Goal: Task Accomplishment & Management: Manage account settings

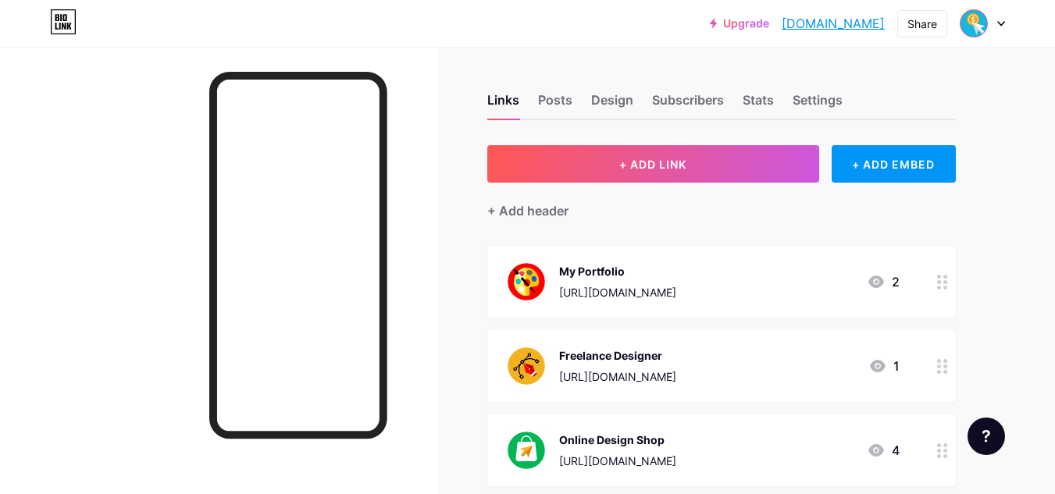
click at [46, 125] on div at bounding box center [218, 294] width 437 height 494
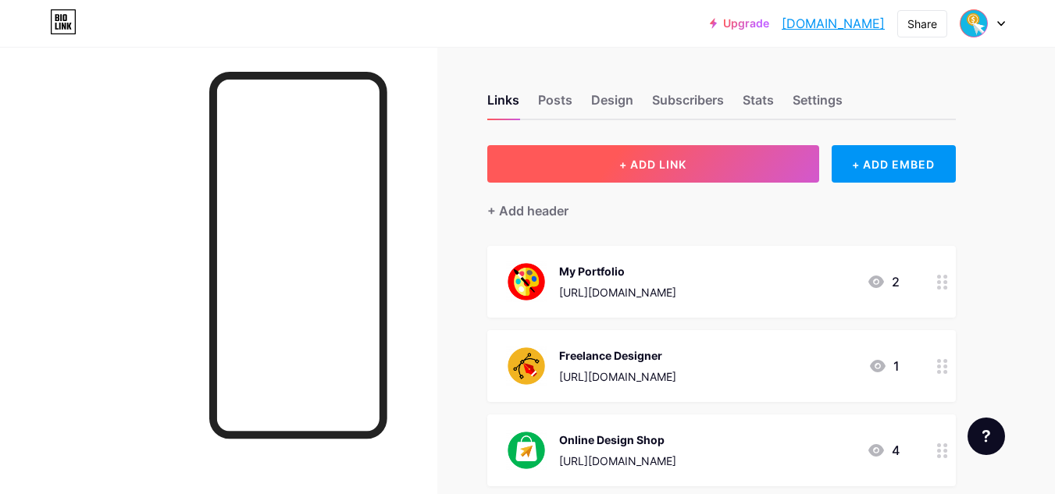
click at [715, 174] on button "+ ADD LINK" at bounding box center [653, 163] width 332 height 37
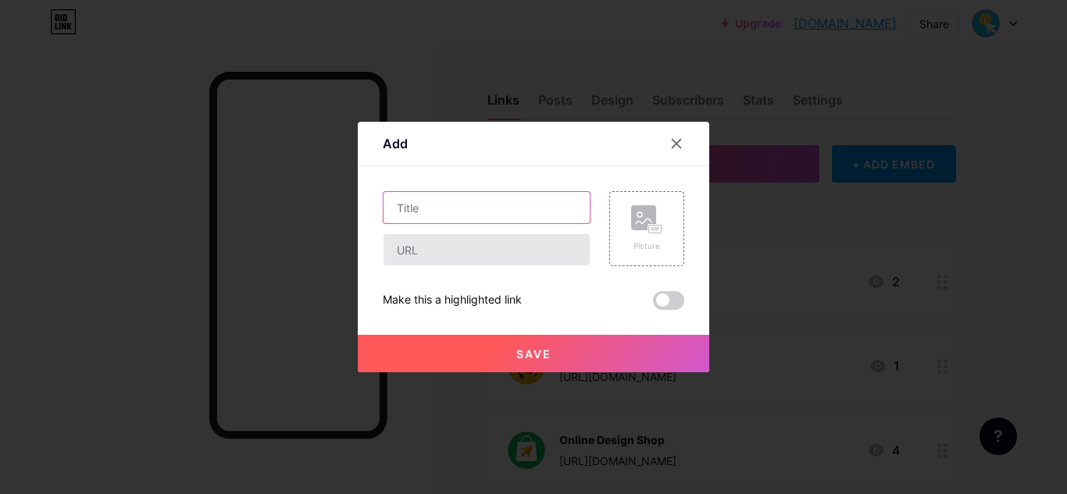
drag, startPoint x: 523, startPoint y: 218, endPoint x: 503, endPoint y: 243, distance: 31.7
click at [523, 219] on input "text" at bounding box center [486, 207] width 206 height 31
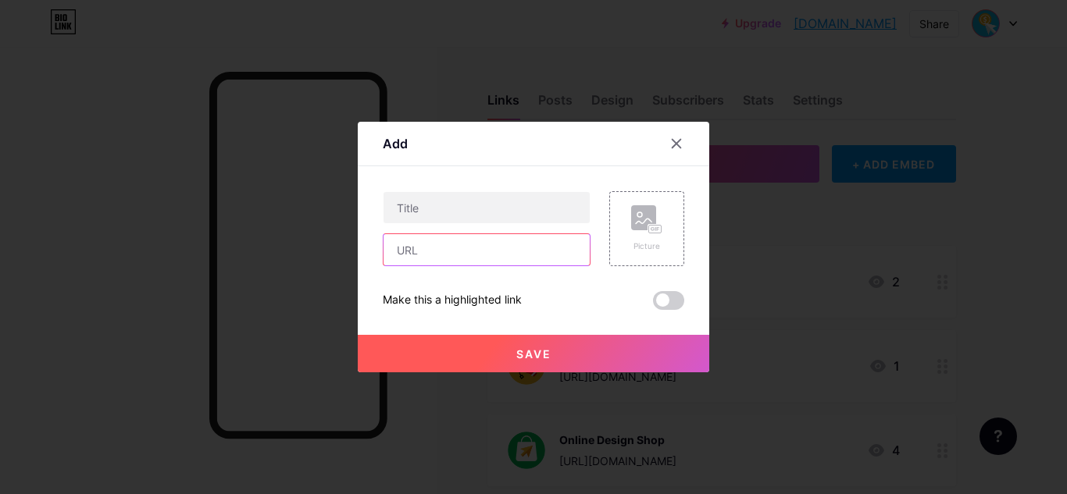
click at [494, 251] on input "text" at bounding box center [486, 249] width 206 height 31
paste input "[URL][DOMAIN_NAME]"
drag, startPoint x: 416, startPoint y: 246, endPoint x: 475, endPoint y: 255, distance: 60.1
click at [475, 255] on input "[URL][DOMAIN_NAME]" at bounding box center [486, 249] width 206 height 31
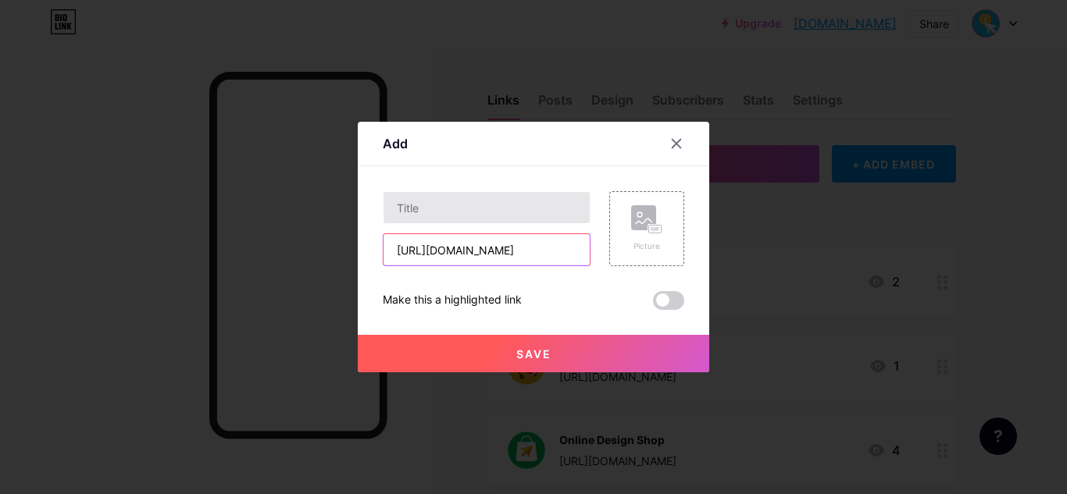
type input "[URL][DOMAIN_NAME]"
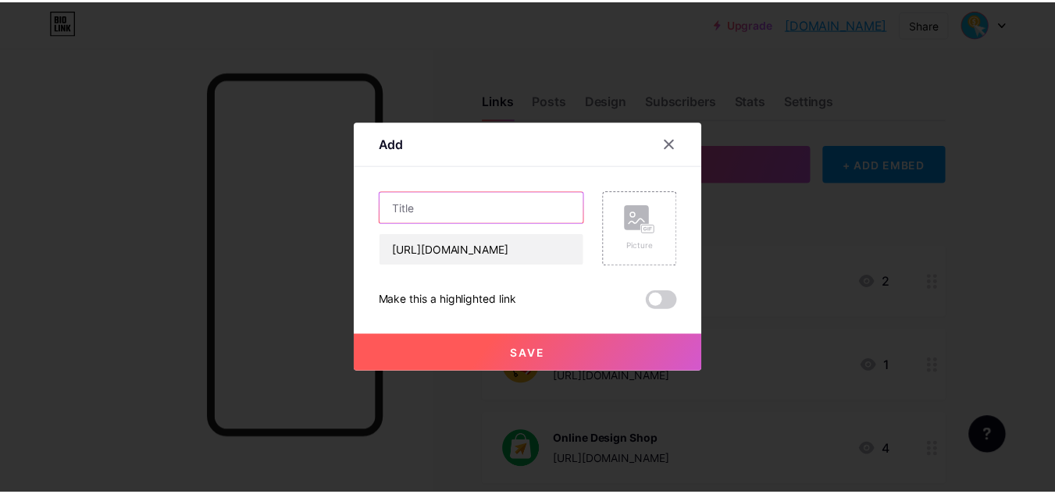
scroll to position [0, 0]
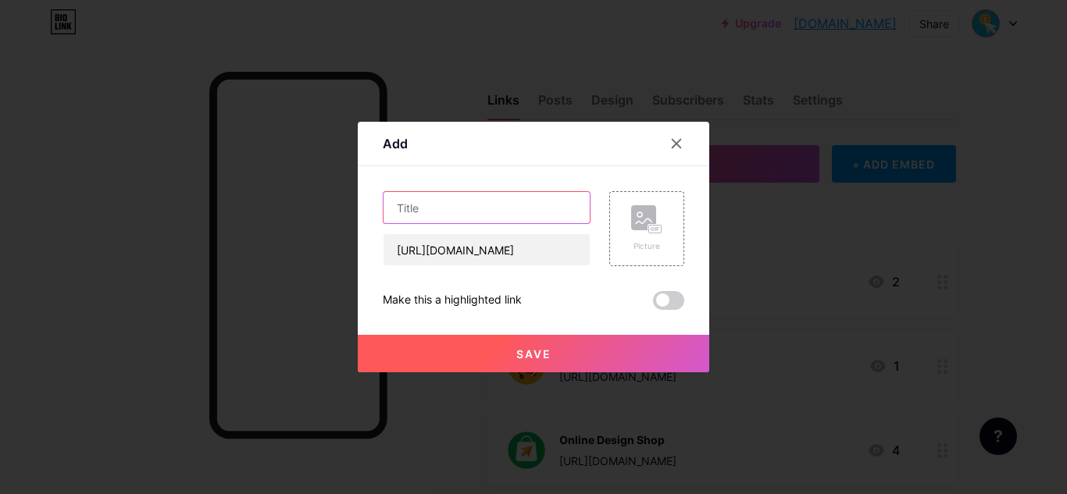
click at [418, 207] on input "text" at bounding box center [486, 207] width 206 height 31
paste input "dreamstime"
drag, startPoint x: 404, startPoint y: 209, endPoint x: 389, endPoint y: 212, distance: 15.0
click at [389, 212] on input "dreamstime" at bounding box center [486, 207] width 206 height 31
type input "Dreamstime"
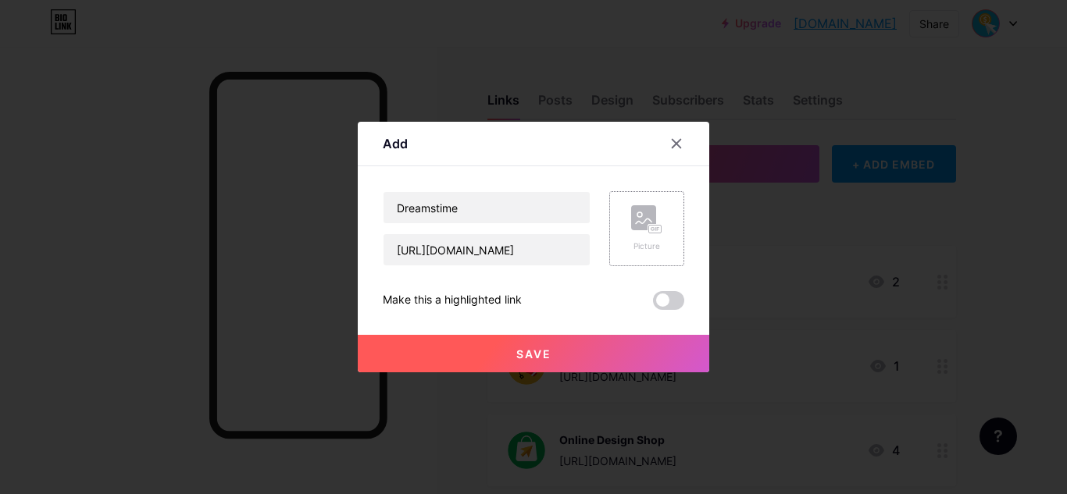
click at [637, 217] on rect at bounding box center [643, 217] width 25 height 25
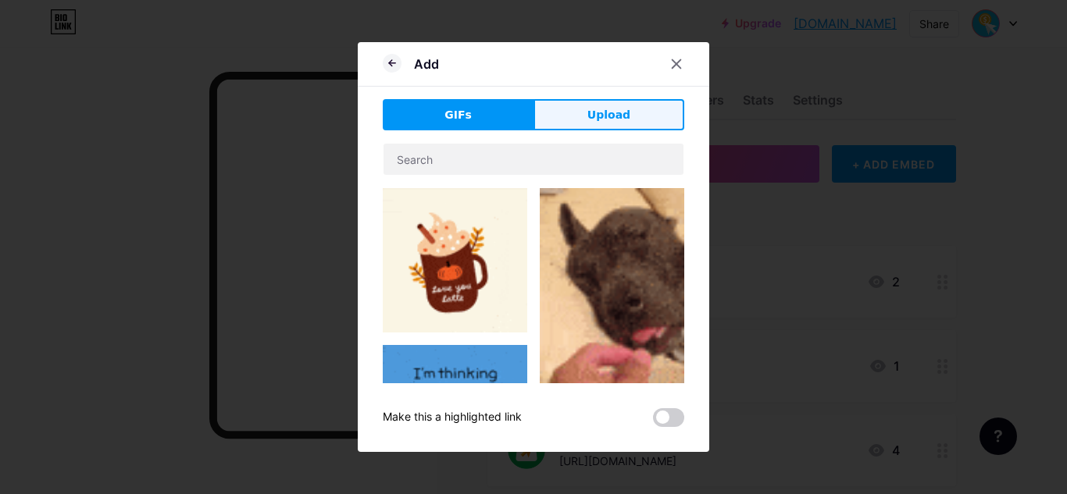
click at [614, 114] on span "Upload" at bounding box center [608, 115] width 43 height 16
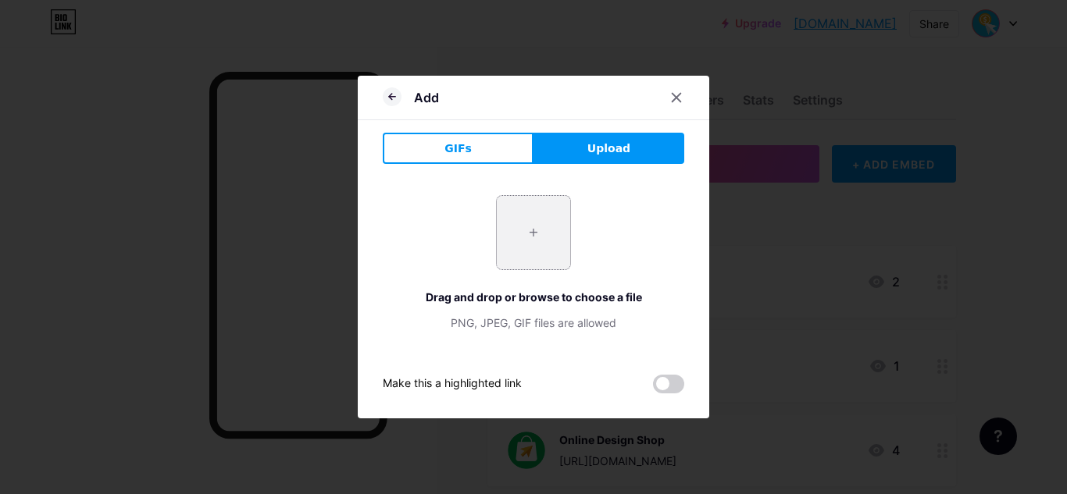
click at [532, 230] on input "file" at bounding box center [533, 232] width 73 height 73
type input "C:\fakepath\Dreamstime.png"
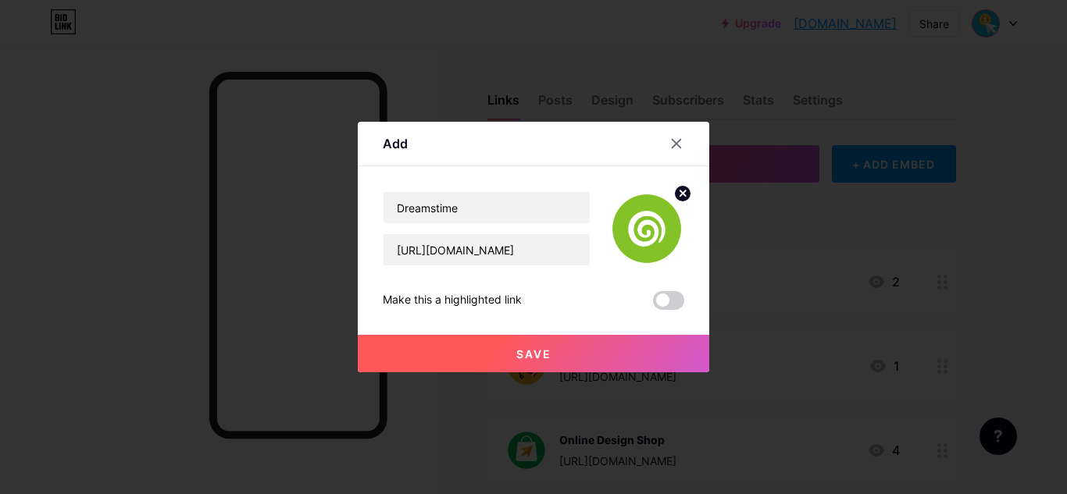
click at [526, 345] on button "Save" at bounding box center [533, 353] width 351 height 37
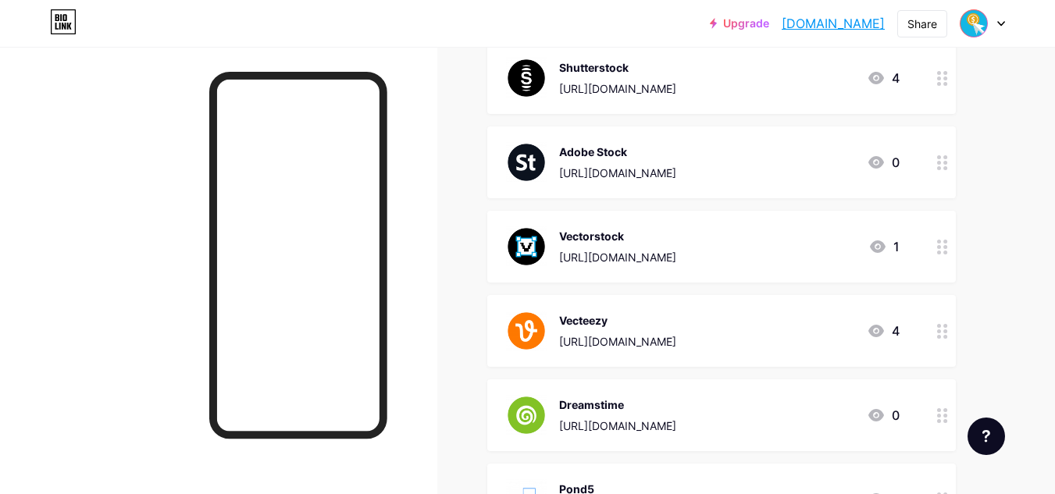
scroll to position [547, 0]
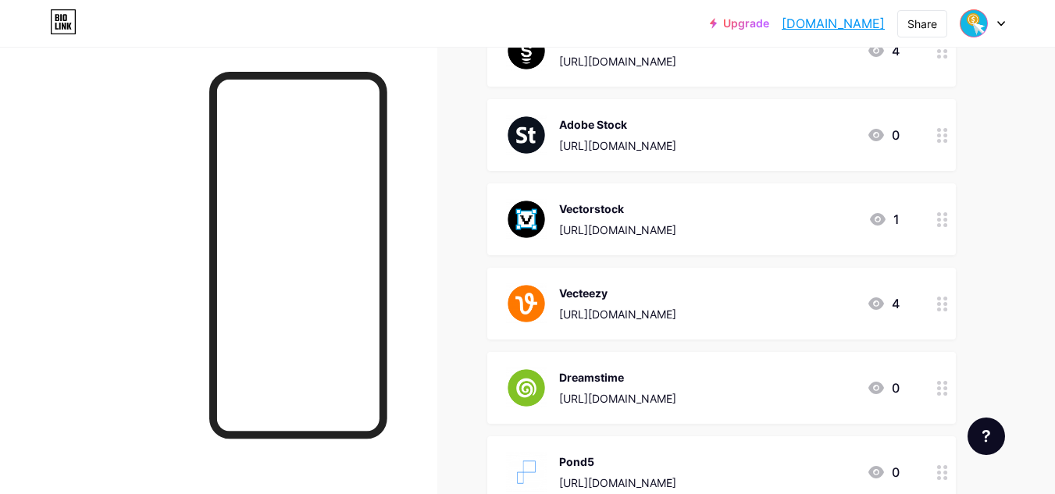
click at [946, 301] on icon at bounding box center [942, 304] width 11 height 15
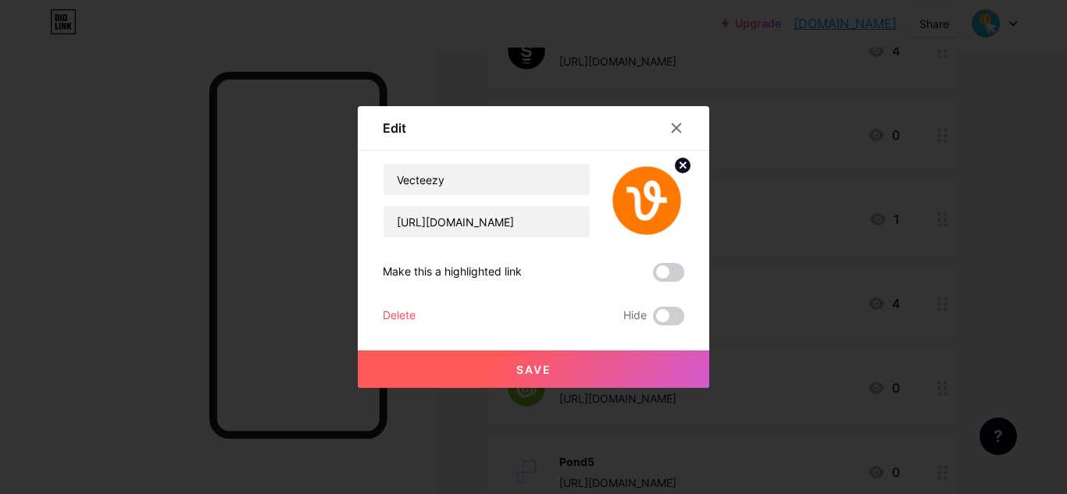
click at [681, 169] on circle at bounding box center [682, 165] width 17 height 17
click at [661, 201] on rect at bounding box center [655, 202] width 12 height 8
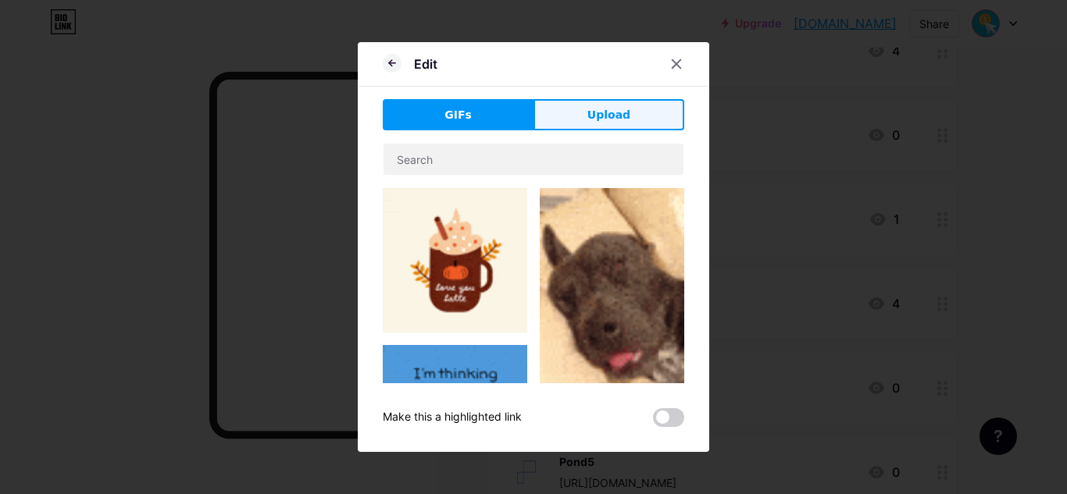
click at [633, 121] on button "Upload" at bounding box center [608, 114] width 151 height 31
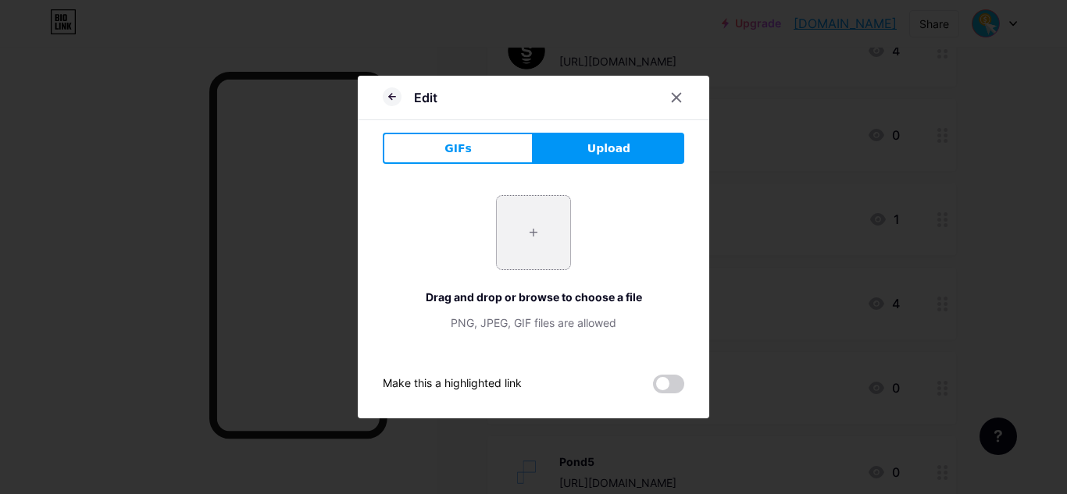
click at [527, 227] on input "file" at bounding box center [533, 232] width 73 height 73
type input "C:\fakepath\Vecteezy.png"
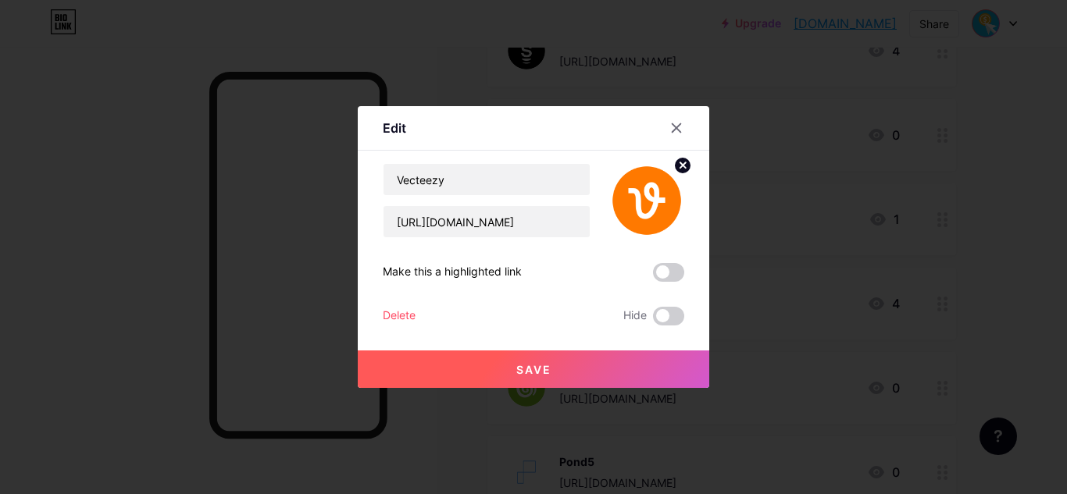
click at [595, 363] on button "Save" at bounding box center [533, 369] width 351 height 37
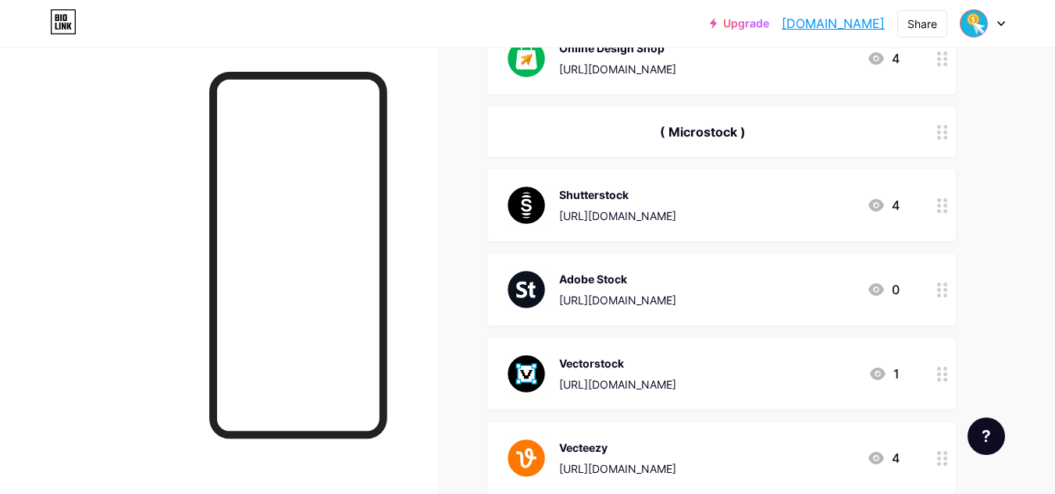
scroll to position [391, 0]
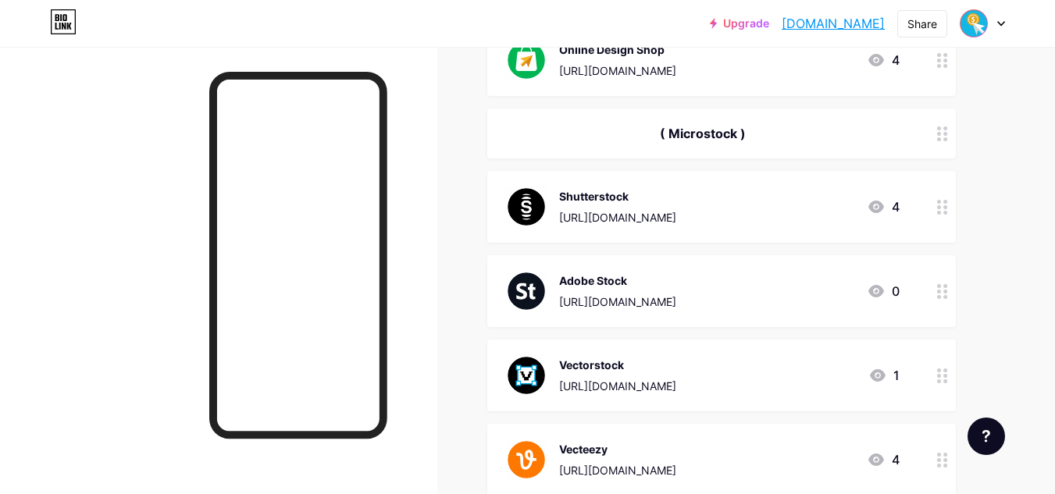
click at [936, 205] on div at bounding box center [942, 207] width 27 height 72
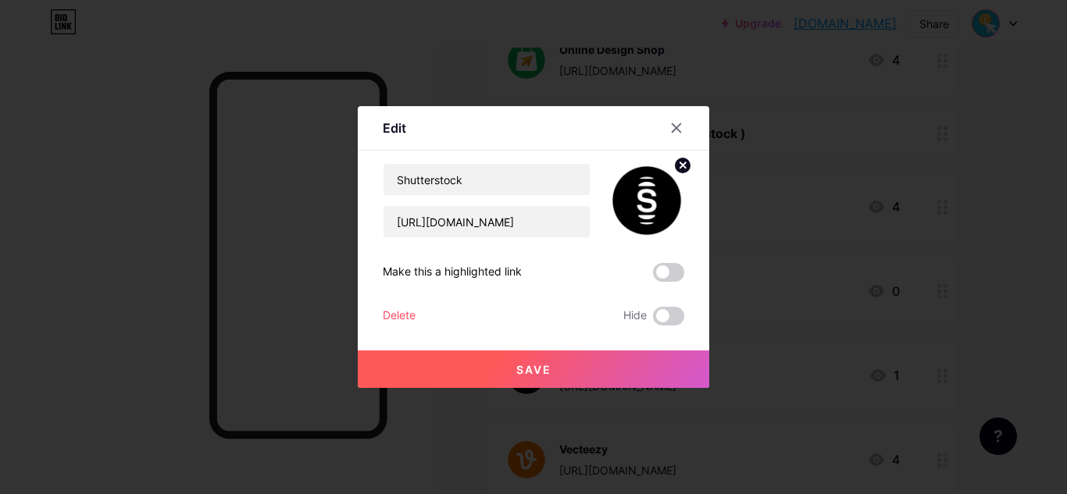
click at [683, 162] on circle at bounding box center [682, 165] width 17 height 17
click at [653, 194] on rect at bounding box center [643, 189] width 25 height 25
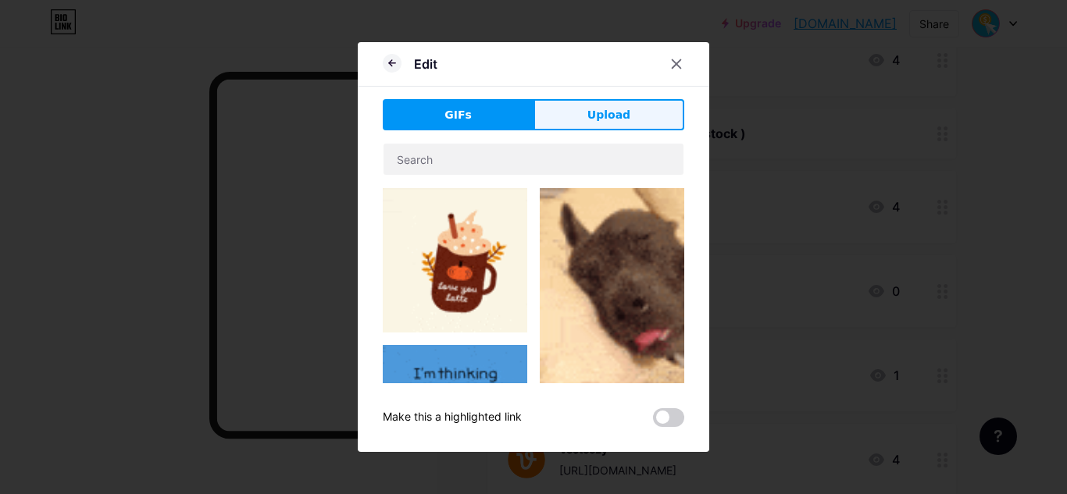
click at [620, 109] on span "Upload" at bounding box center [608, 115] width 43 height 16
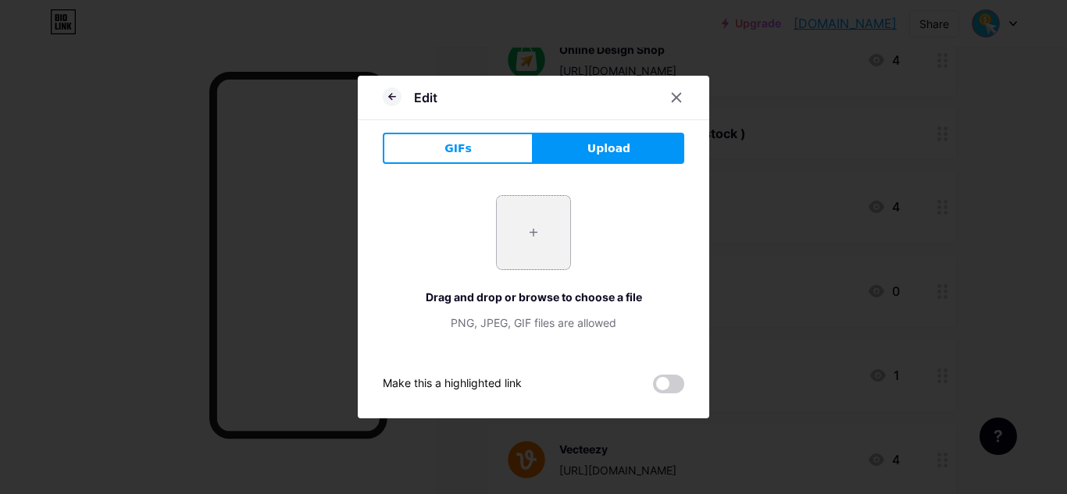
click at [543, 217] on input "file" at bounding box center [533, 232] width 73 height 73
type input "C:\fakepath\Shutterstock.png"
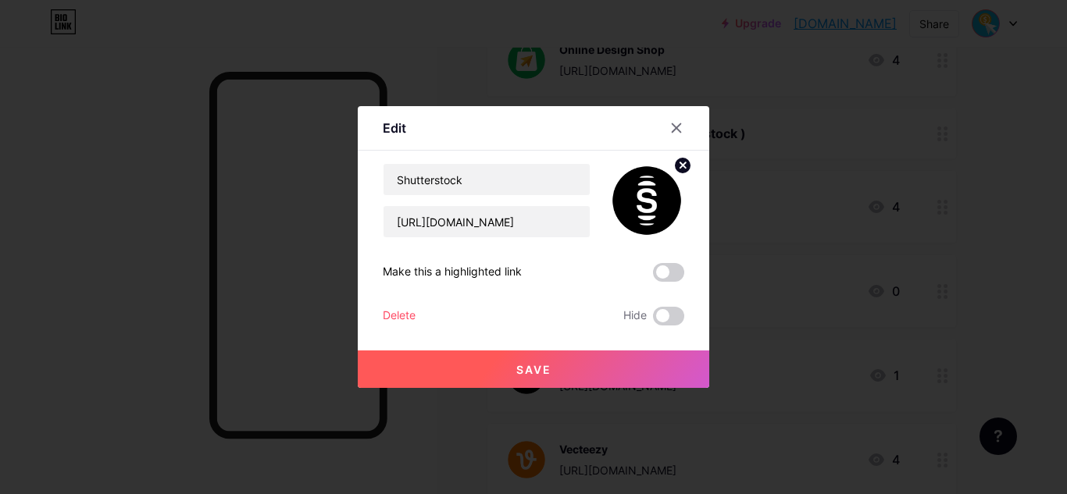
click at [568, 373] on button "Save" at bounding box center [533, 369] width 351 height 37
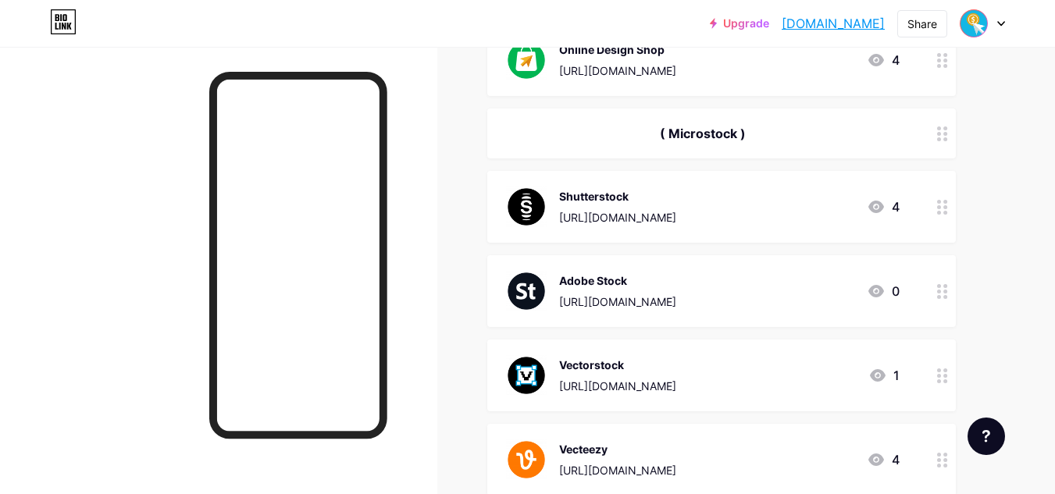
click at [941, 372] on icon at bounding box center [942, 376] width 11 height 15
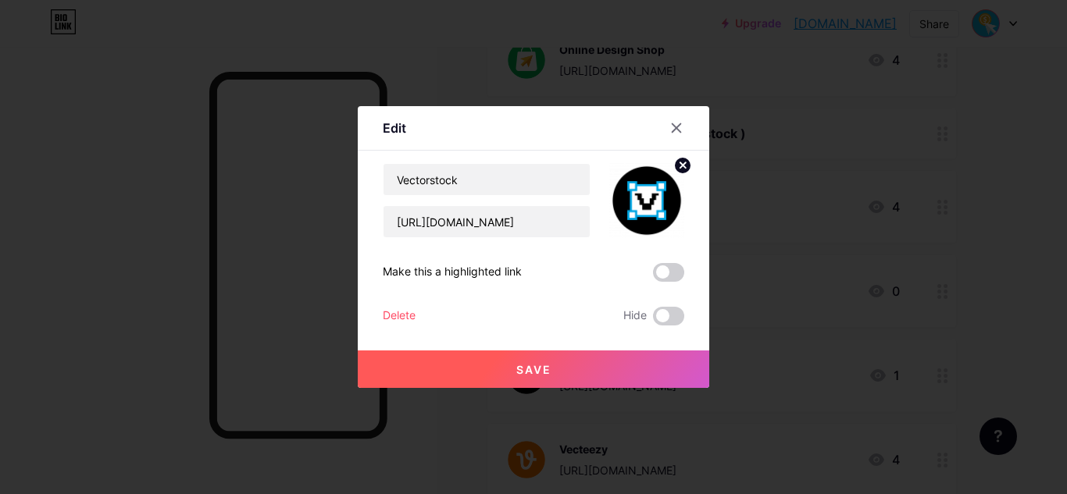
click at [683, 162] on circle at bounding box center [682, 165] width 17 height 17
click at [658, 183] on icon at bounding box center [646, 191] width 31 height 29
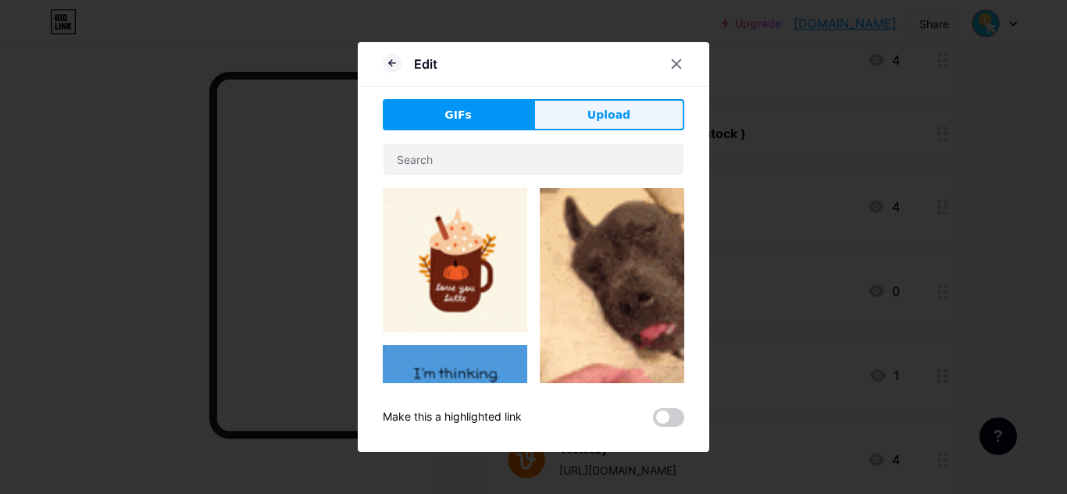
click at [645, 117] on button "Upload" at bounding box center [608, 114] width 151 height 31
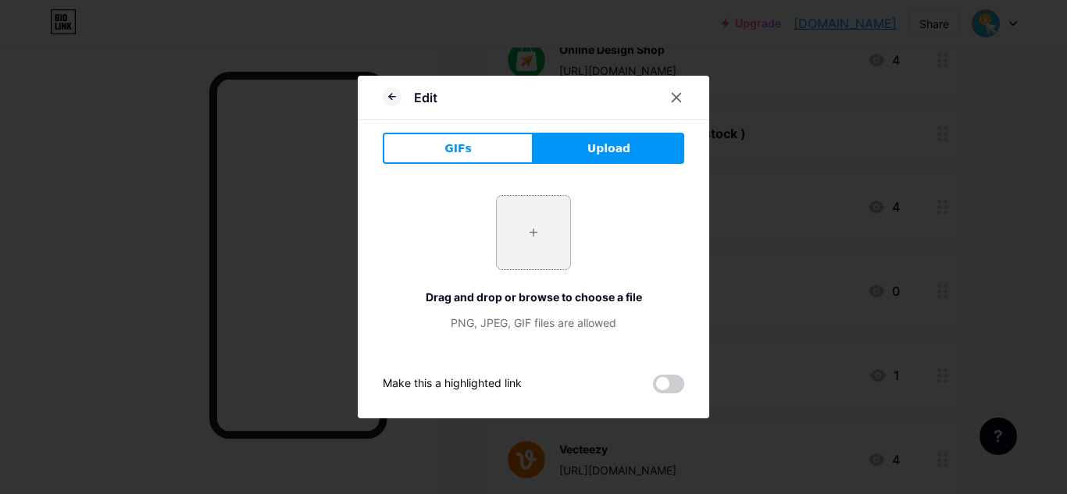
click at [561, 242] on input "file" at bounding box center [533, 232] width 73 height 73
type input "C:\fakepath\Vectorstock.png"
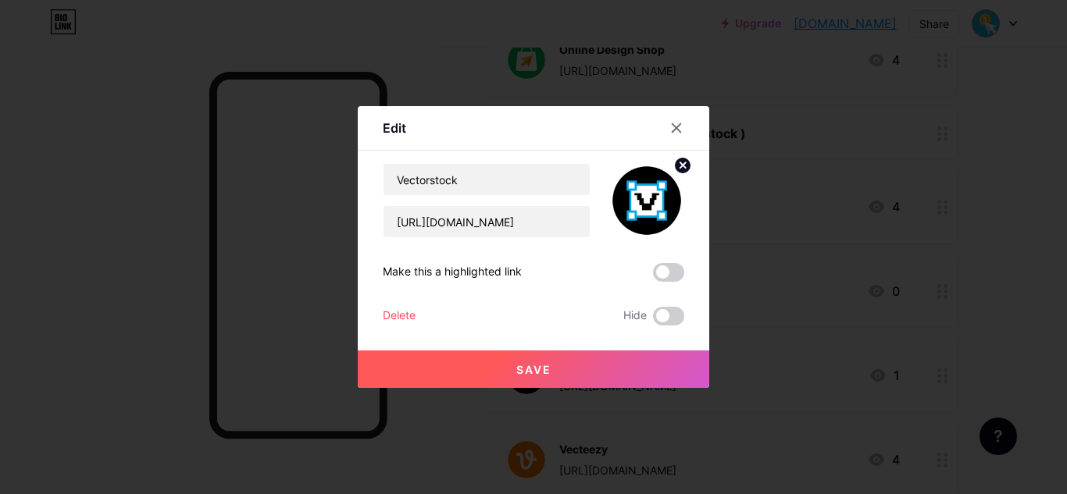
click at [581, 360] on button "Save" at bounding box center [533, 369] width 351 height 37
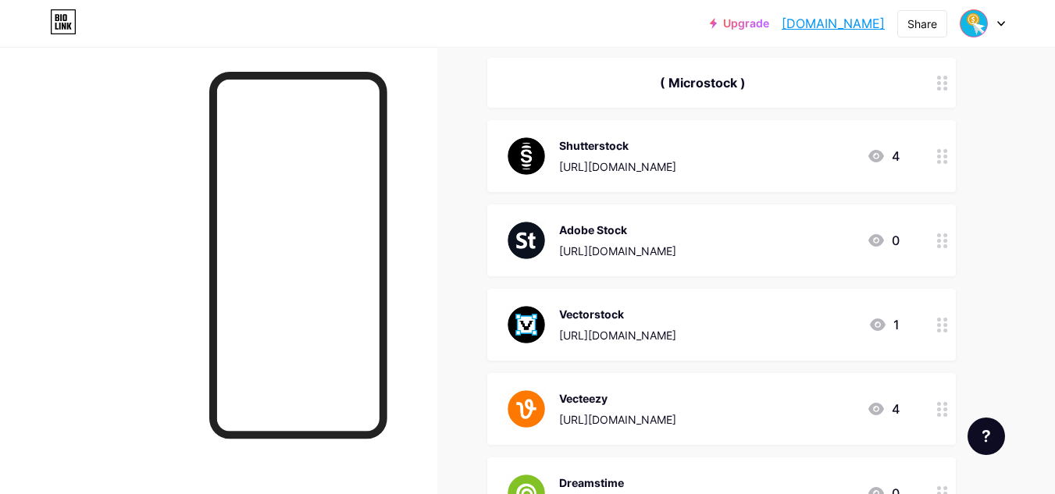
scroll to position [469, 0]
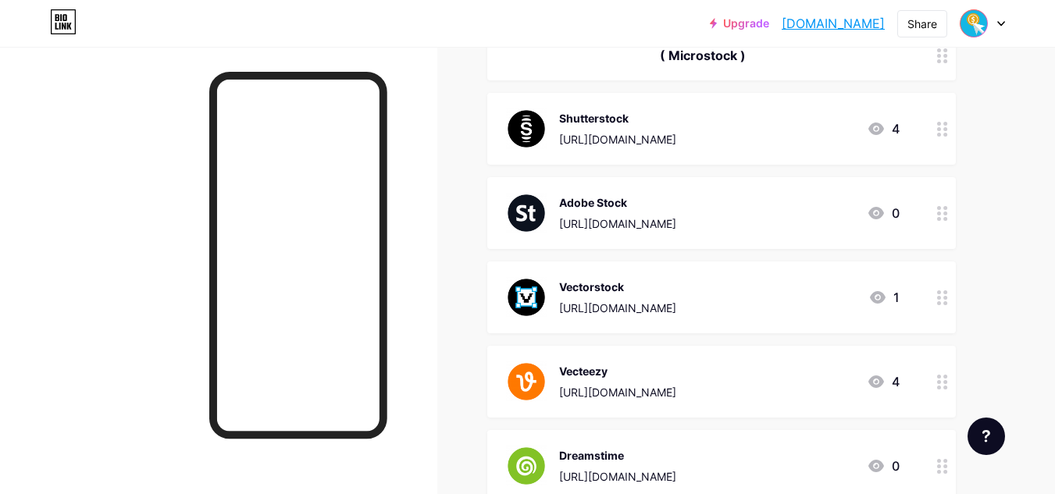
click at [943, 376] on icon at bounding box center [942, 382] width 11 height 15
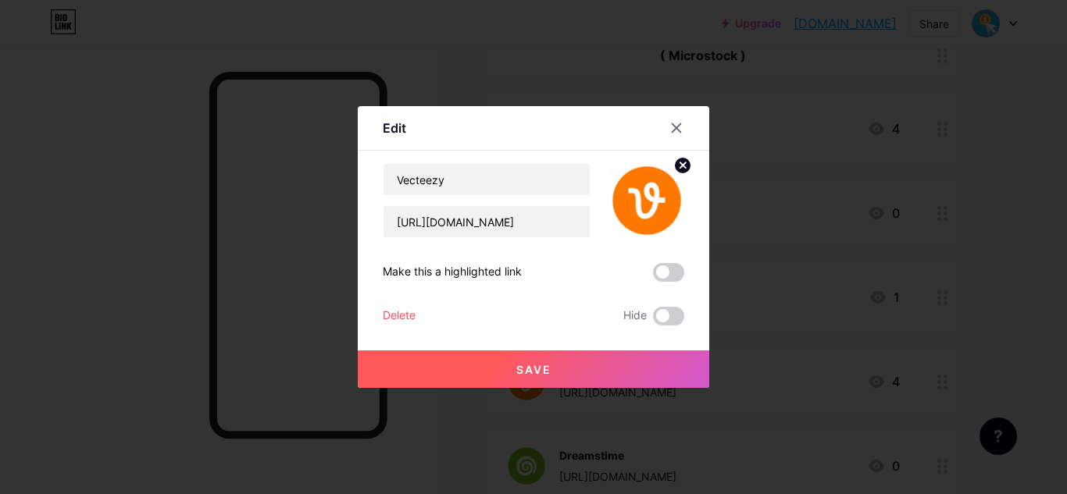
click at [690, 159] on icon at bounding box center [682, 165] width 19 height 19
click at [658, 179] on icon at bounding box center [646, 191] width 31 height 29
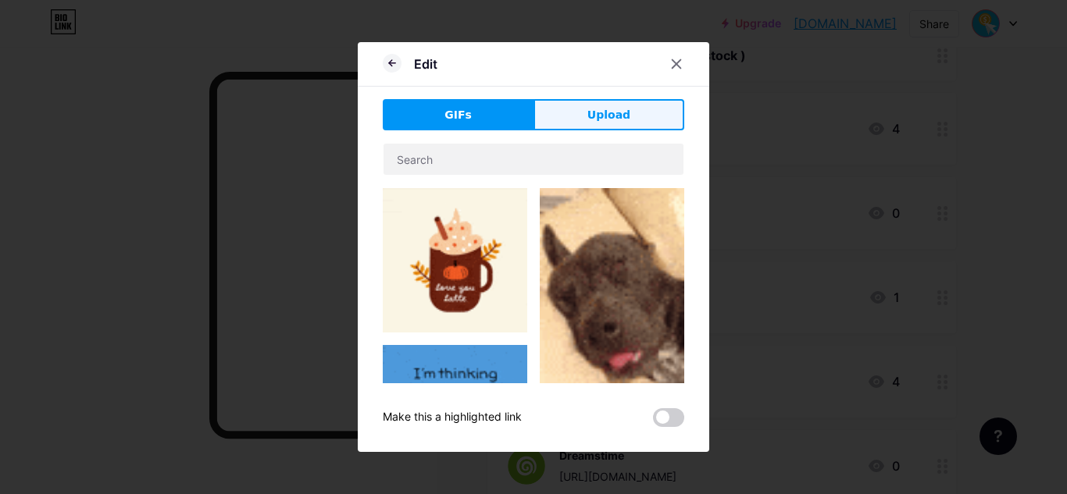
click at [626, 112] on span "Upload" at bounding box center [608, 115] width 43 height 16
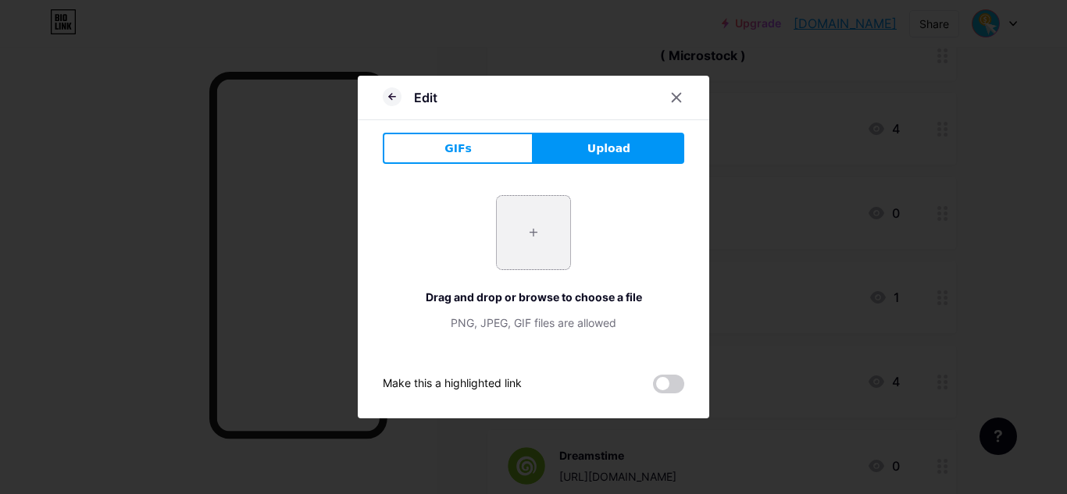
click at [531, 236] on input "file" at bounding box center [533, 232] width 73 height 73
type input "C:\fakepath\Vecteezy.png"
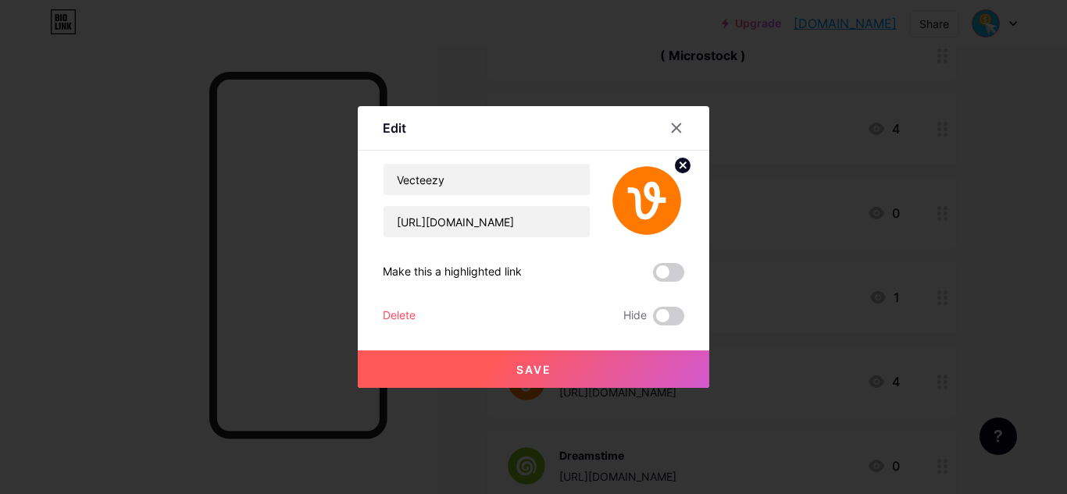
click at [672, 365] on button "Save" at bounding box center [533, 369] width 351 height 37
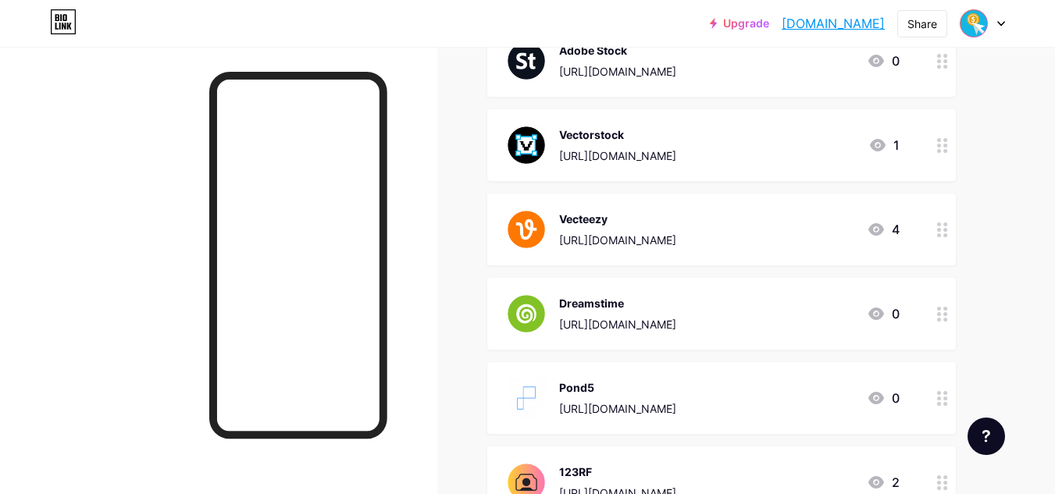
scroll to position [625, 0]
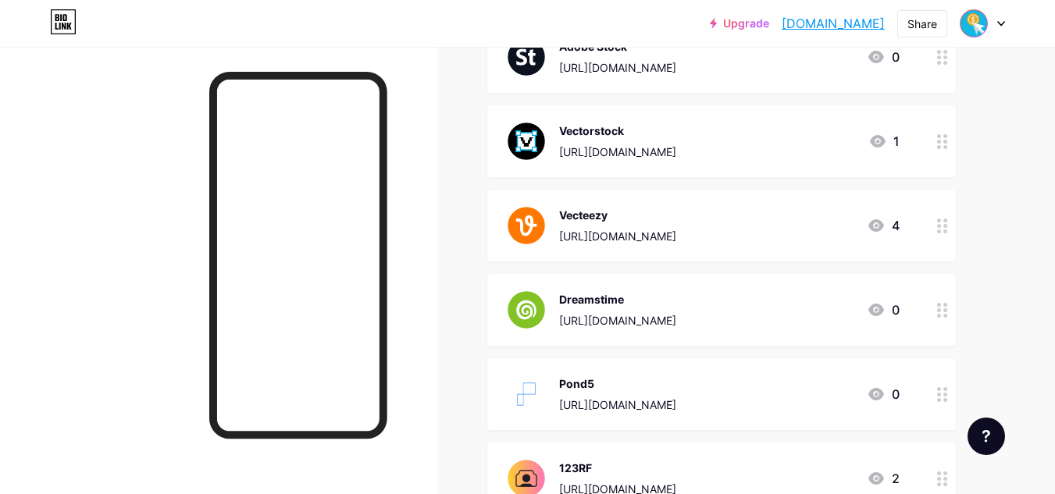
click at [938, 317] on div at bounding box center [942, 310] width 27 height 72
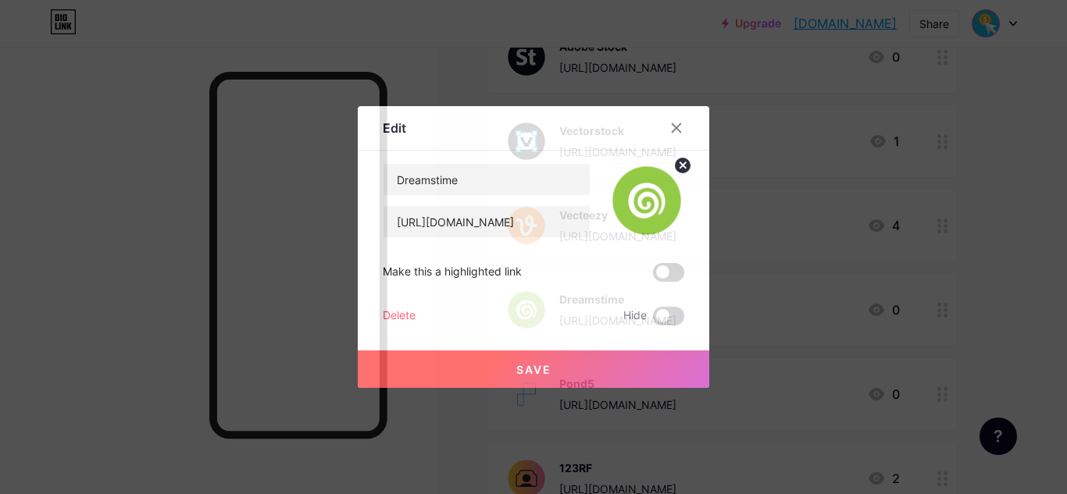
click at [680, 165] on circle at bounding box center [682, 165] width 17 height 17
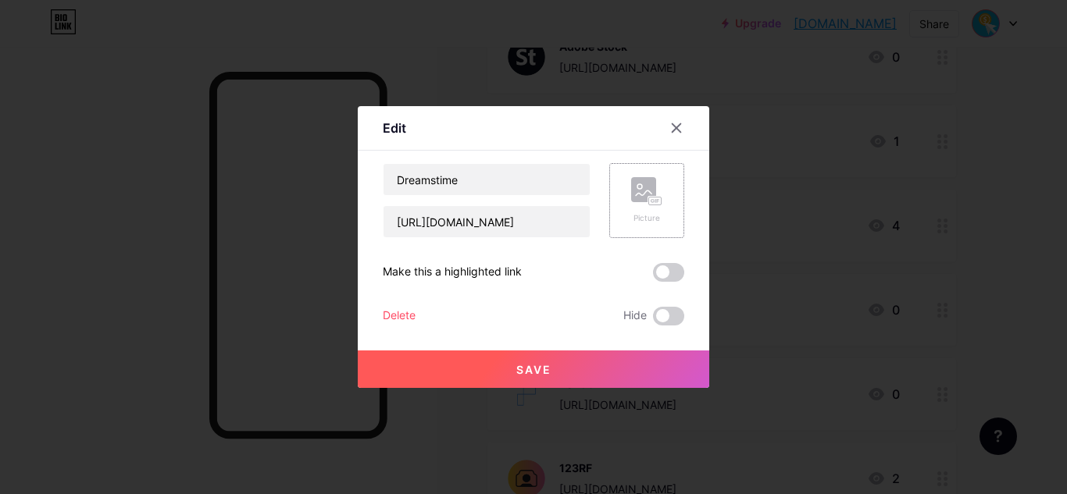
click at [648, 194] on rect at bounding box center [643, 189] width 25 height 25
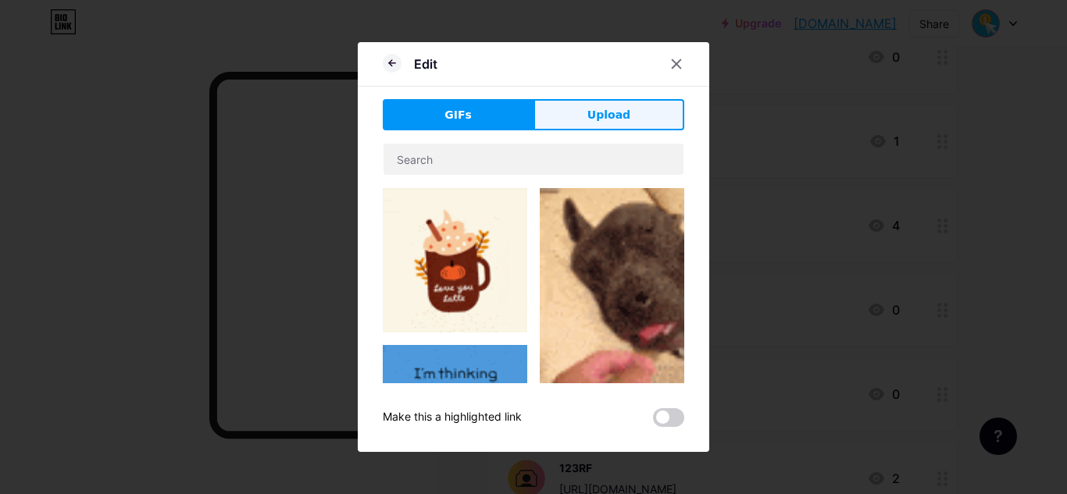
click at [640, 128] on button "Upload" at bounding box center [608, 114] width 151 height 31
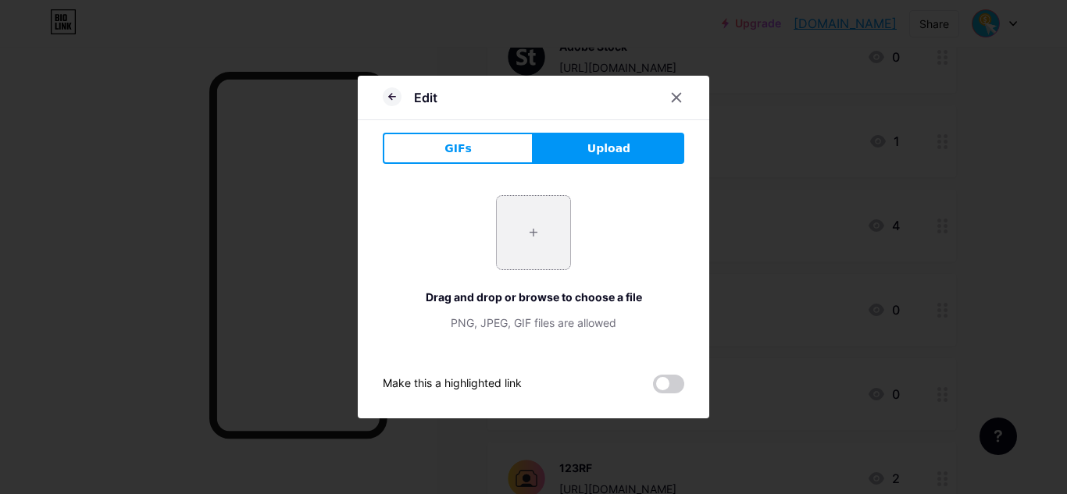
click at [503, 232] on input "file" at bounding box center [533, 232] width 73 height 73
type input "C:\fakepath\Dreamstime.png"
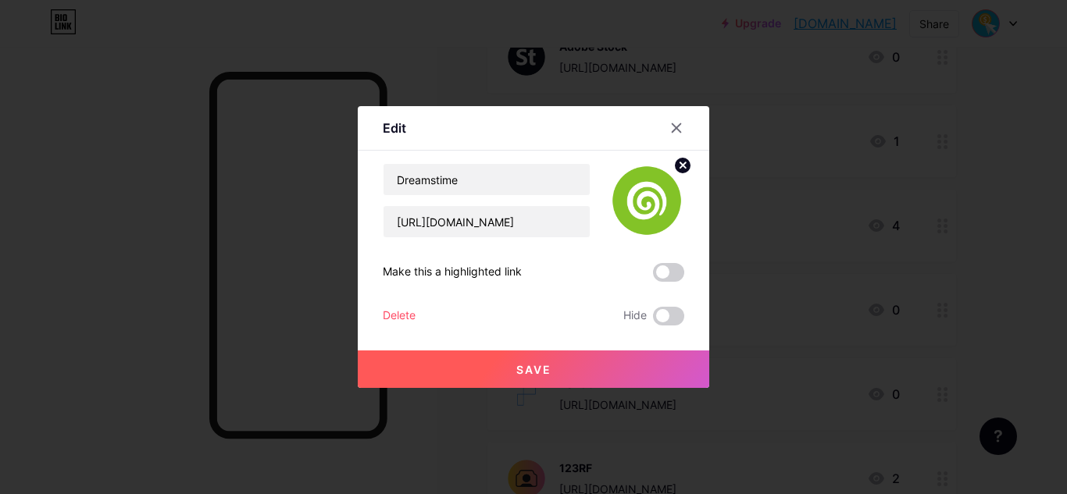
click at [619, 360] on button "Save" at bounding box center [533, 369] width 351 height 37
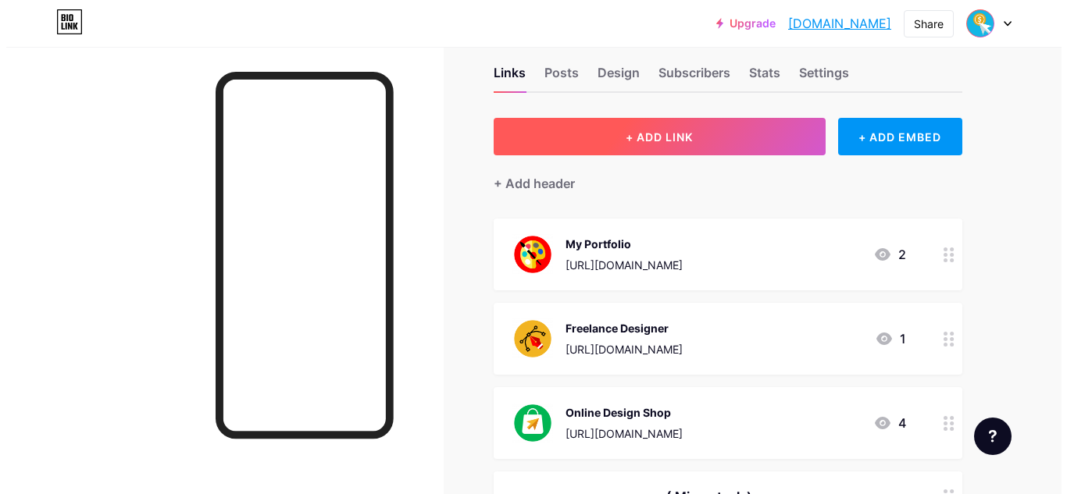
scroll to position [0, 0]
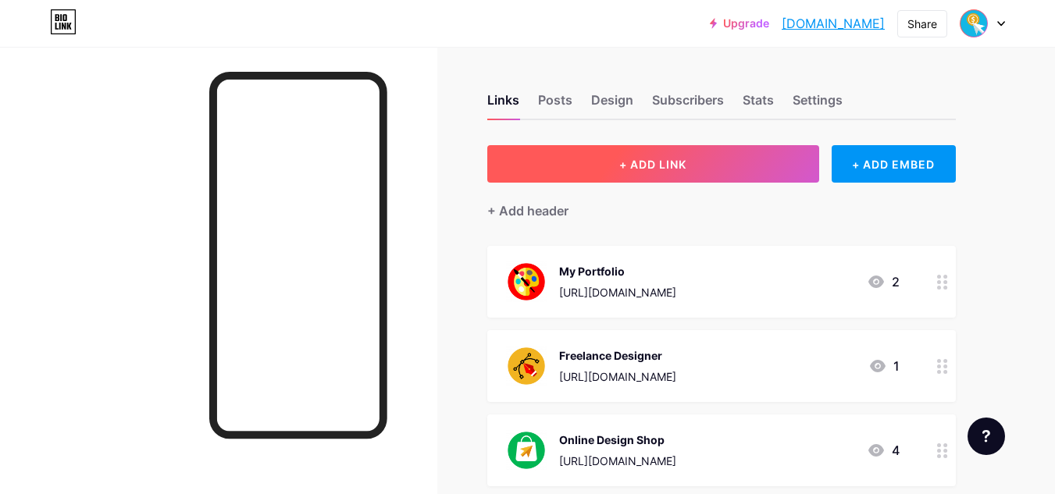
click at [630, 163] on span "+ ADD LINK" at bounding box center [652, 164] width 67 height 13
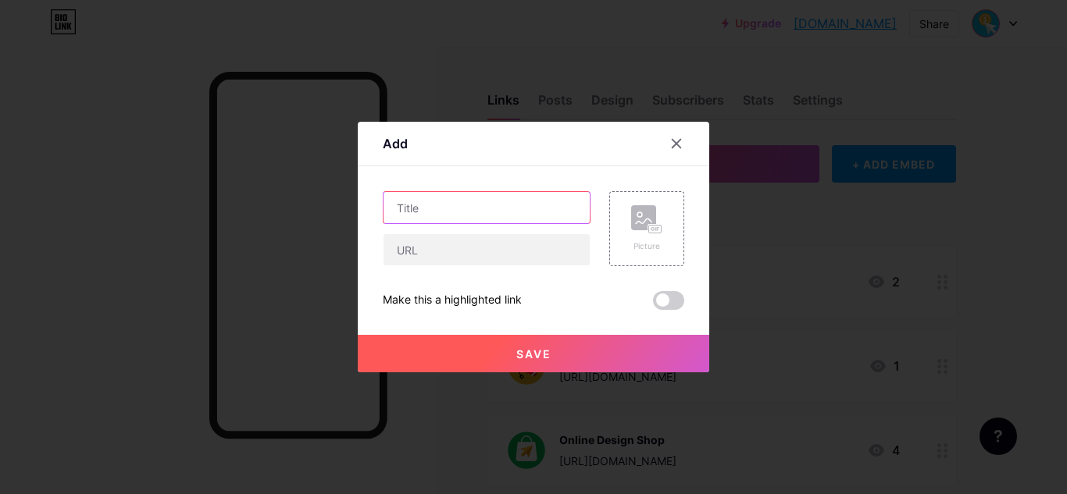
click at [501, 211] on input "text" at bounding box center [486, 207] width 206 height 31
paste input "depositphotos"
drag, startPoint x: 402, startPoint y: 207, endPoint x: 380, endPoint y: 208, distance: 21.9
click at [380, 208] on div "Add Content YouTube Play YouTube video without leaving your page. ADD Vimeo Pla…" at bounding box center [533, 247] width 351 height 251
type input "Depositphotos"
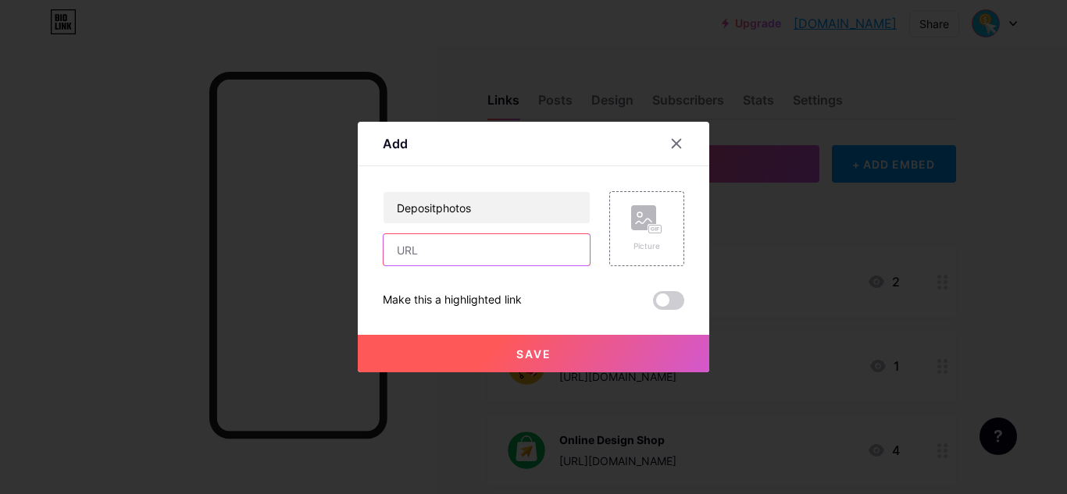
click at [515, 244] on input "text" at bounding box center [486, 249] width 206 height 31
paste input "[URL][DOMAIN_NAME]"
type input "[URL][DOMAIN_NAME]"
click at [652, 220] on rect at bounding box center [643, 217] width 25 height 25
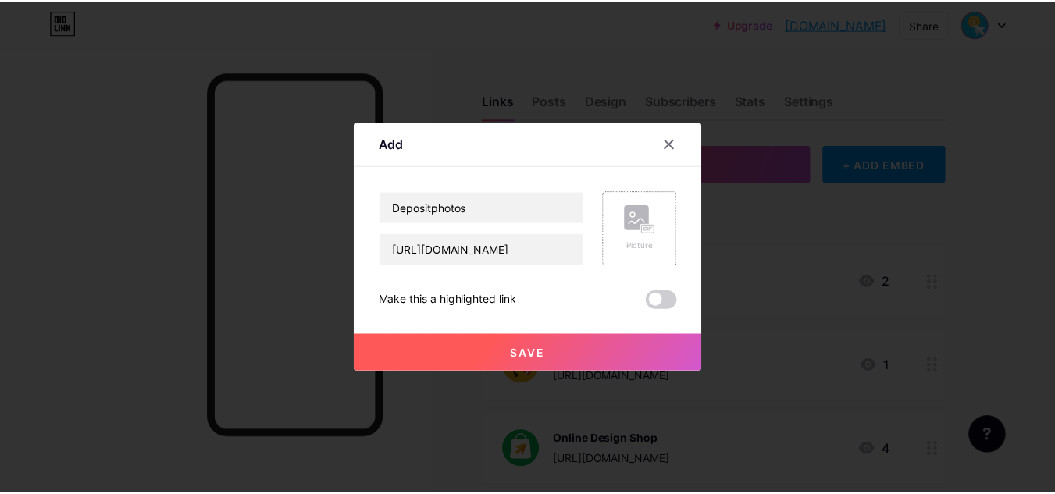
scroll to position [0, 0]
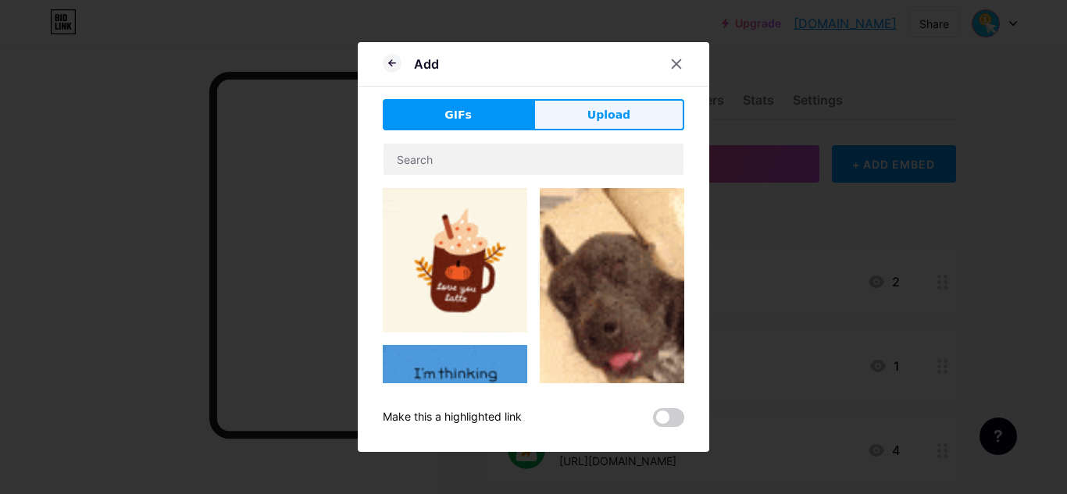
click at [642, 110] on button "Upload" at bounding box center [608, 114] width 151 height 31
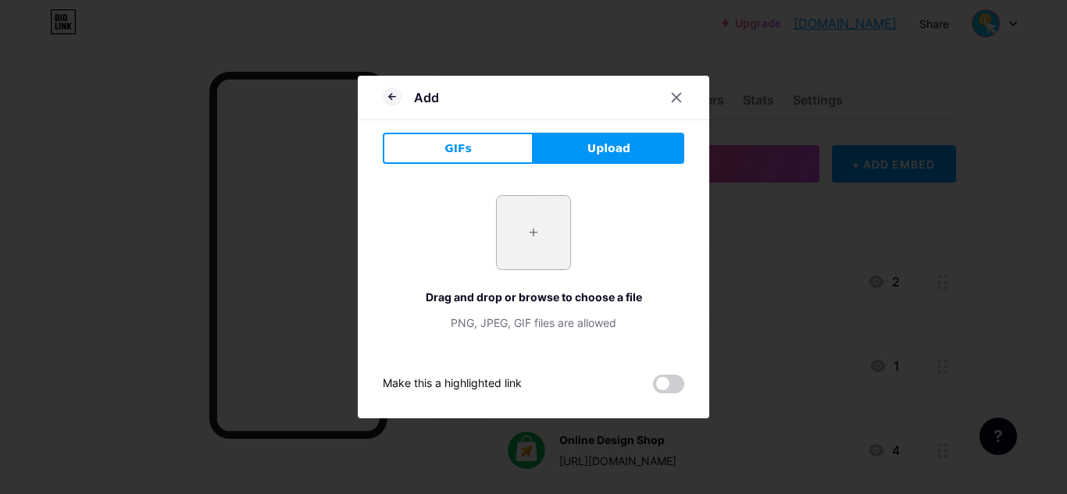
click at [536, 234] on input "file" at bounding box center [533, 232] width 73 height 73
type input "C:\fakepath\Depositphotos.png"
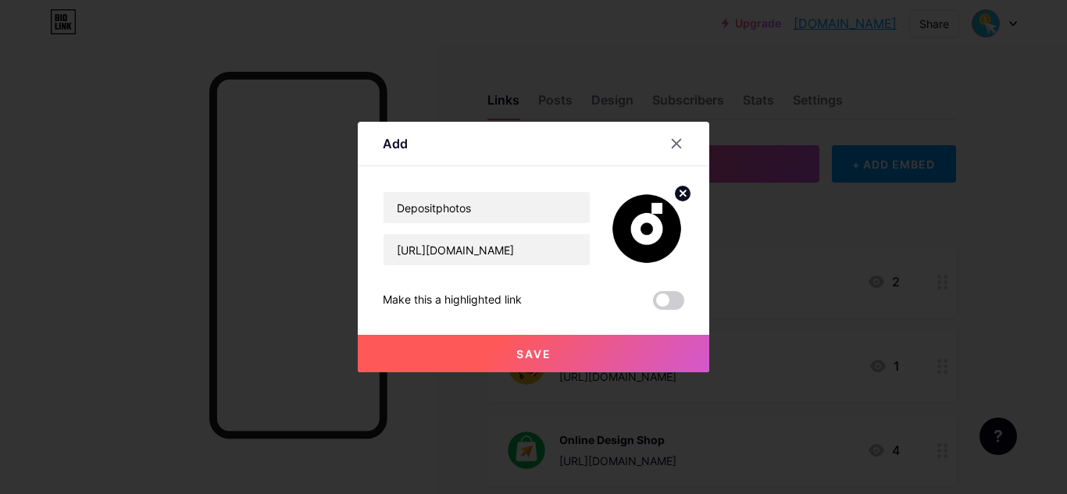
click at [644, 360] on button "Save" at bounding box center [533, 353] width 351 height 37
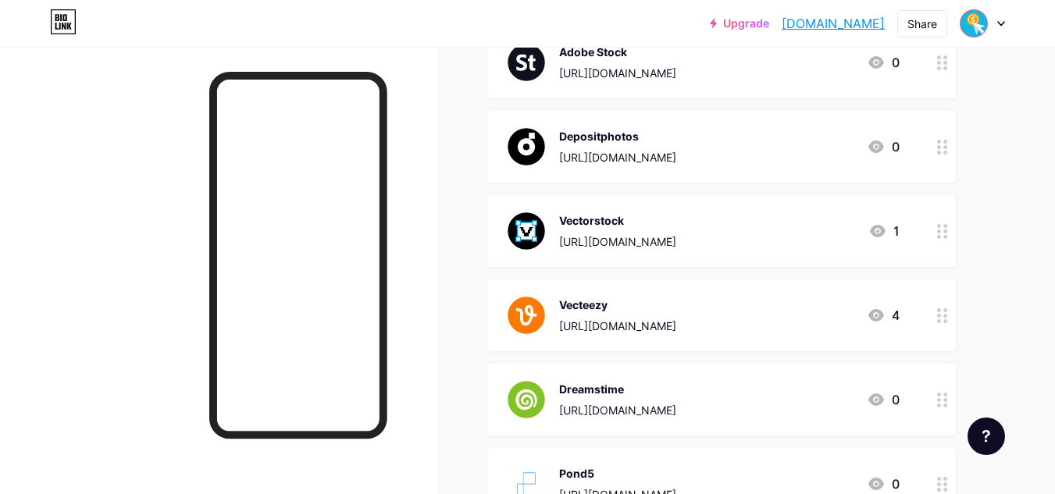
scroll to position [625, 0]
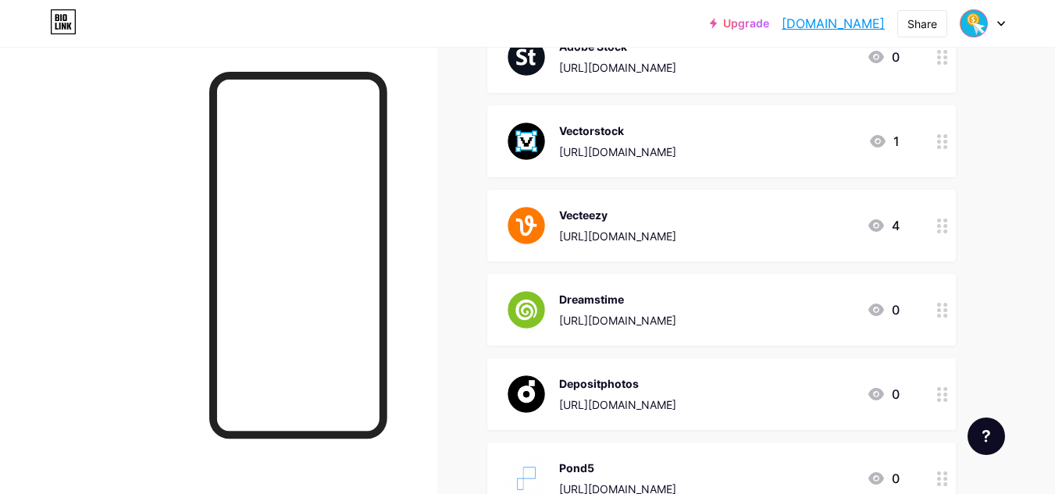
click at [938, 472] on circle at bounding box center [939, 474] width 4 height 4
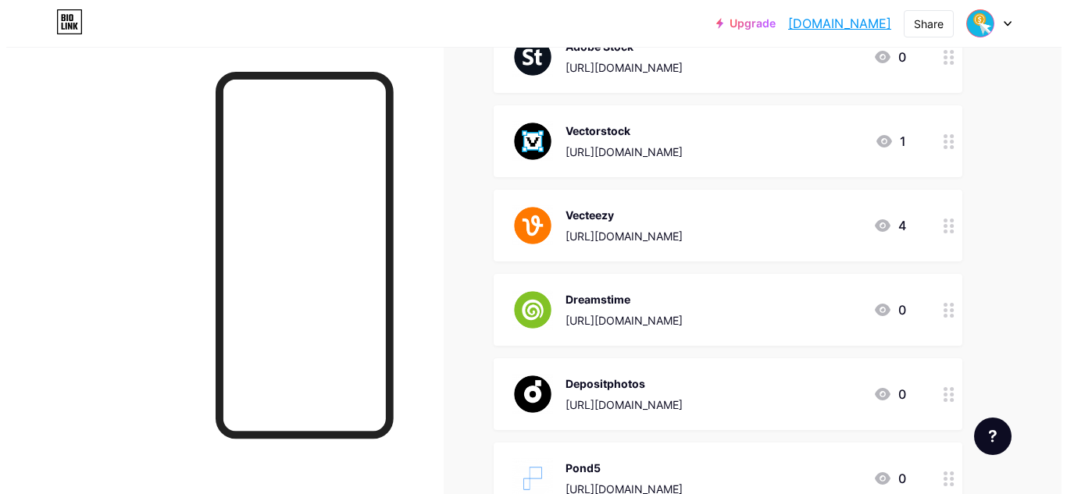
click span
click input "checkbox"
click button "Save"
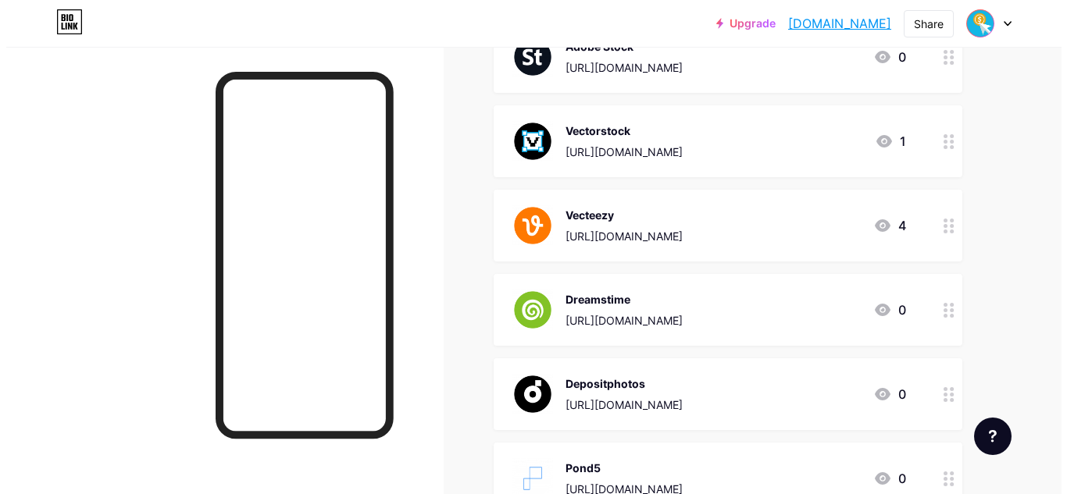
click span
click input "checkbox"
click button "Save"
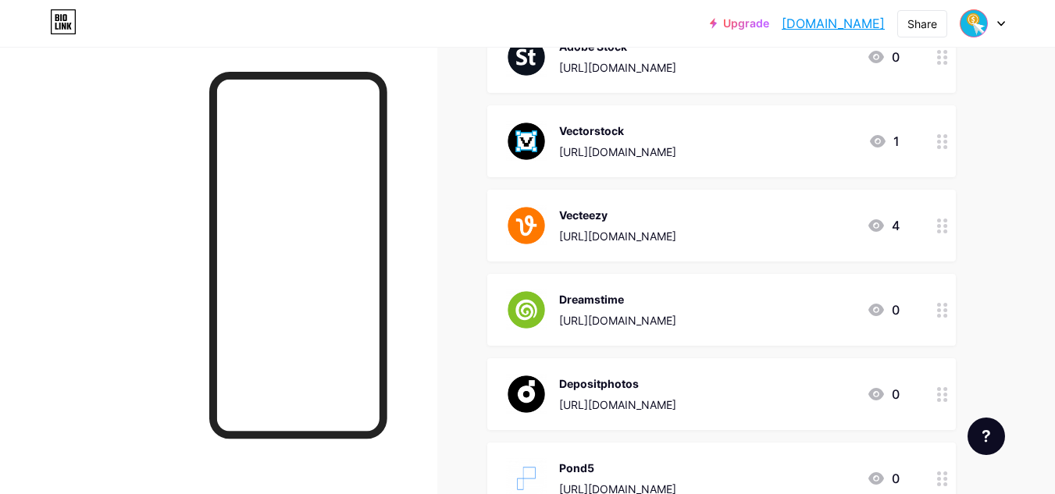
scroll to position [0, 0]
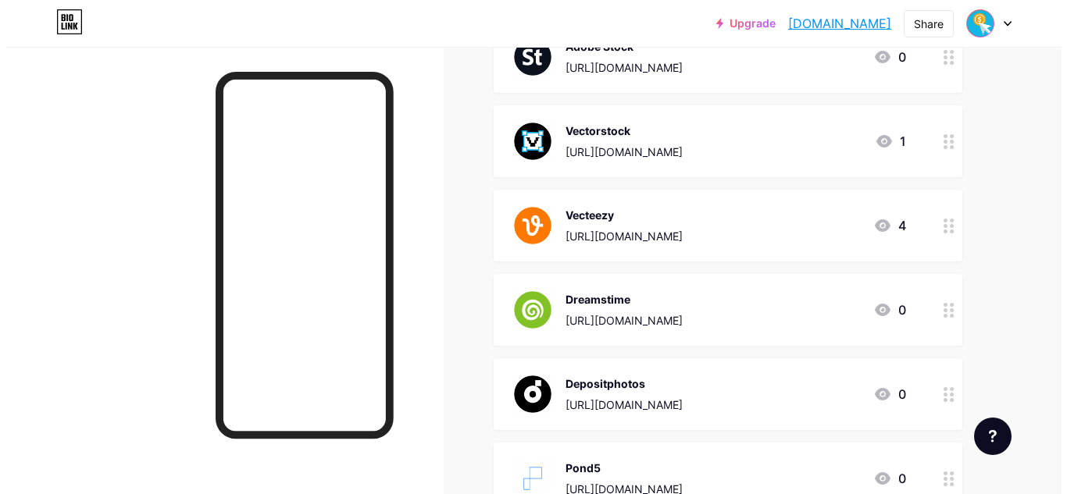
click input "text"
paste input "54,0 mm"
type input "54,0 mm"
type input "Alamy"
click input "text"
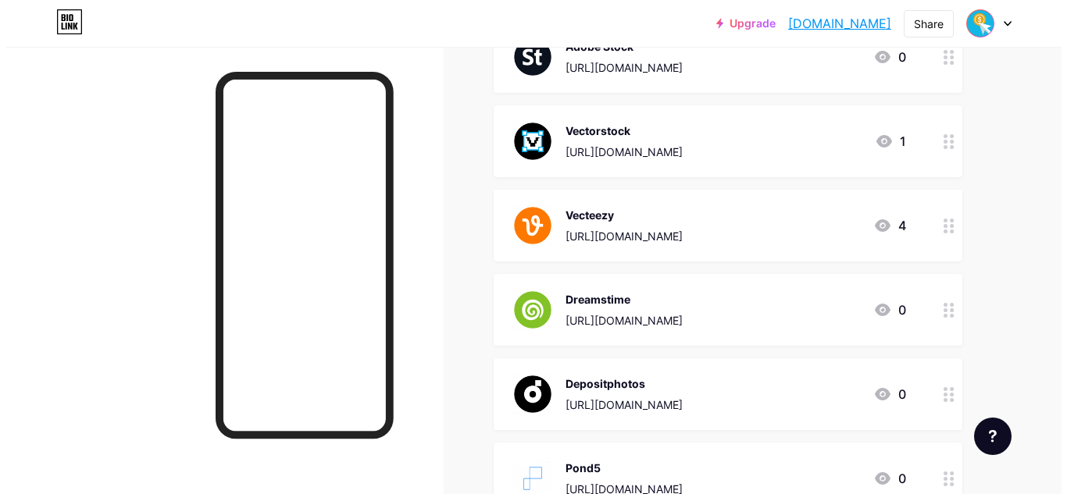
paste input "[URL][DOMAIN_NAME]"
type input "[URL][DOMAIN_NAME]"
click rect
click button "Upload"
click input "file"
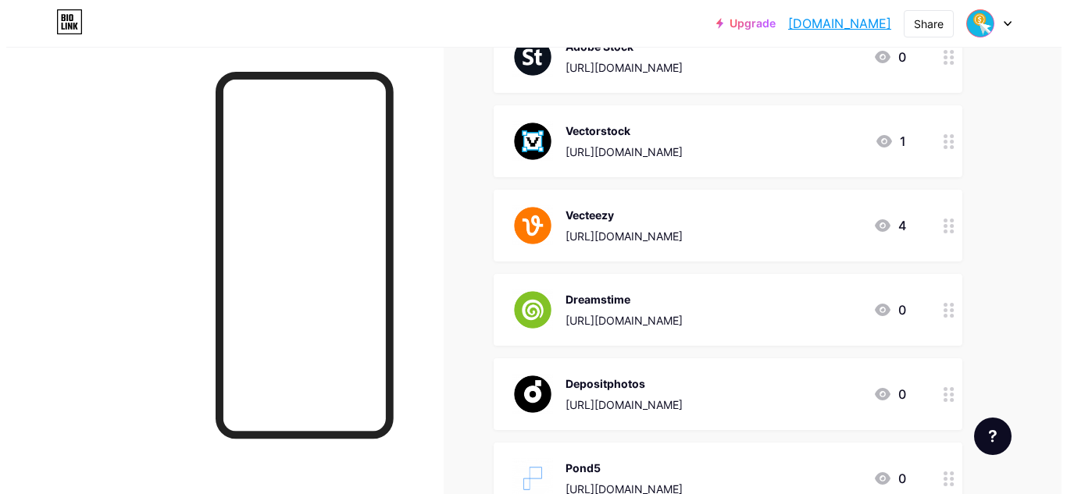
type input "C:\fakepath\Alamy.png"
click button "Save"
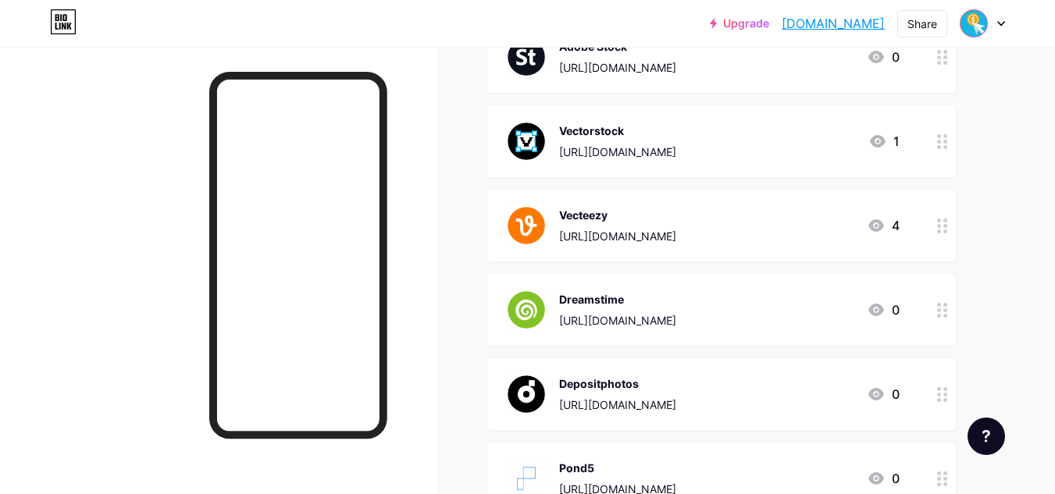
scroll to position [931, 0]
